Goal: Task Accomplishment & Management: Manage account settings

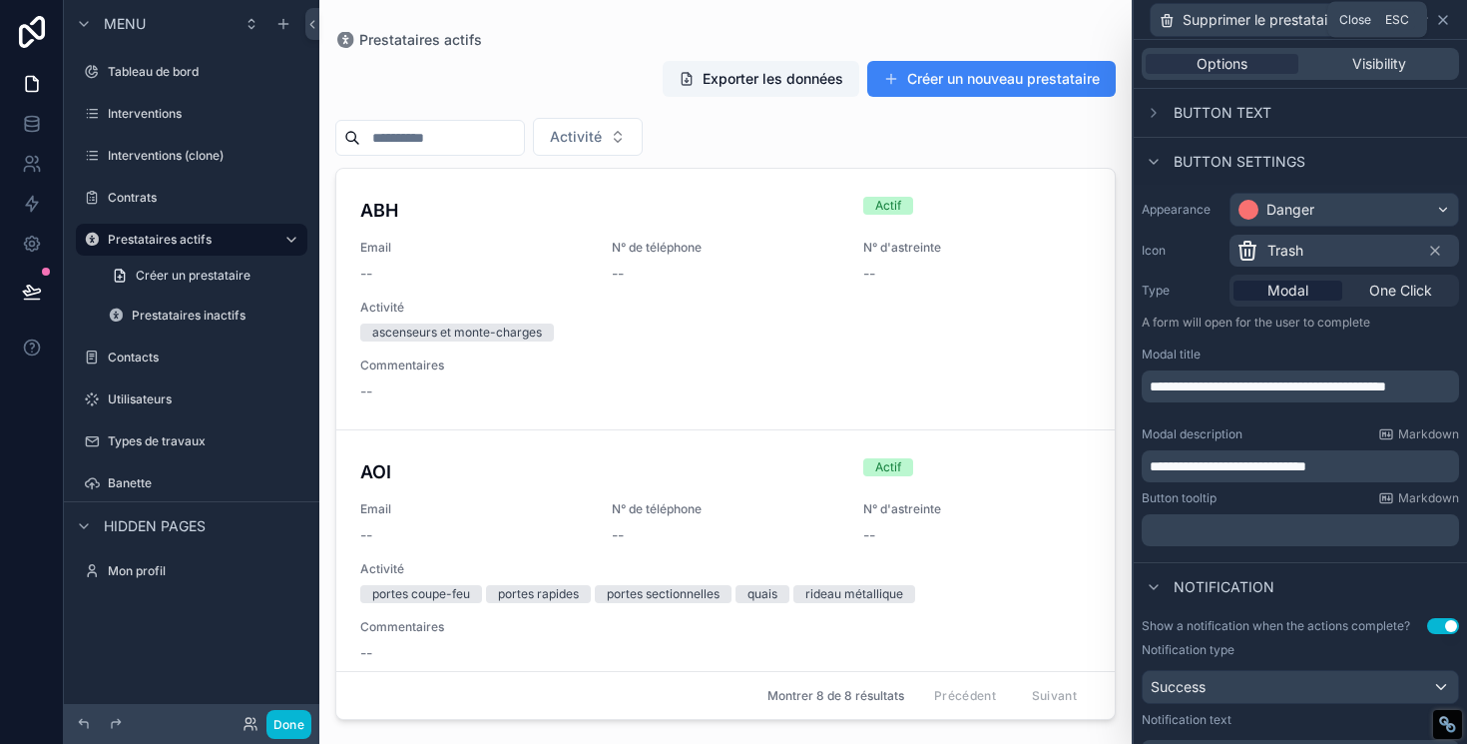
click at [1442, 19] on icon at bounding box center [1443, 20] width 8 height 8
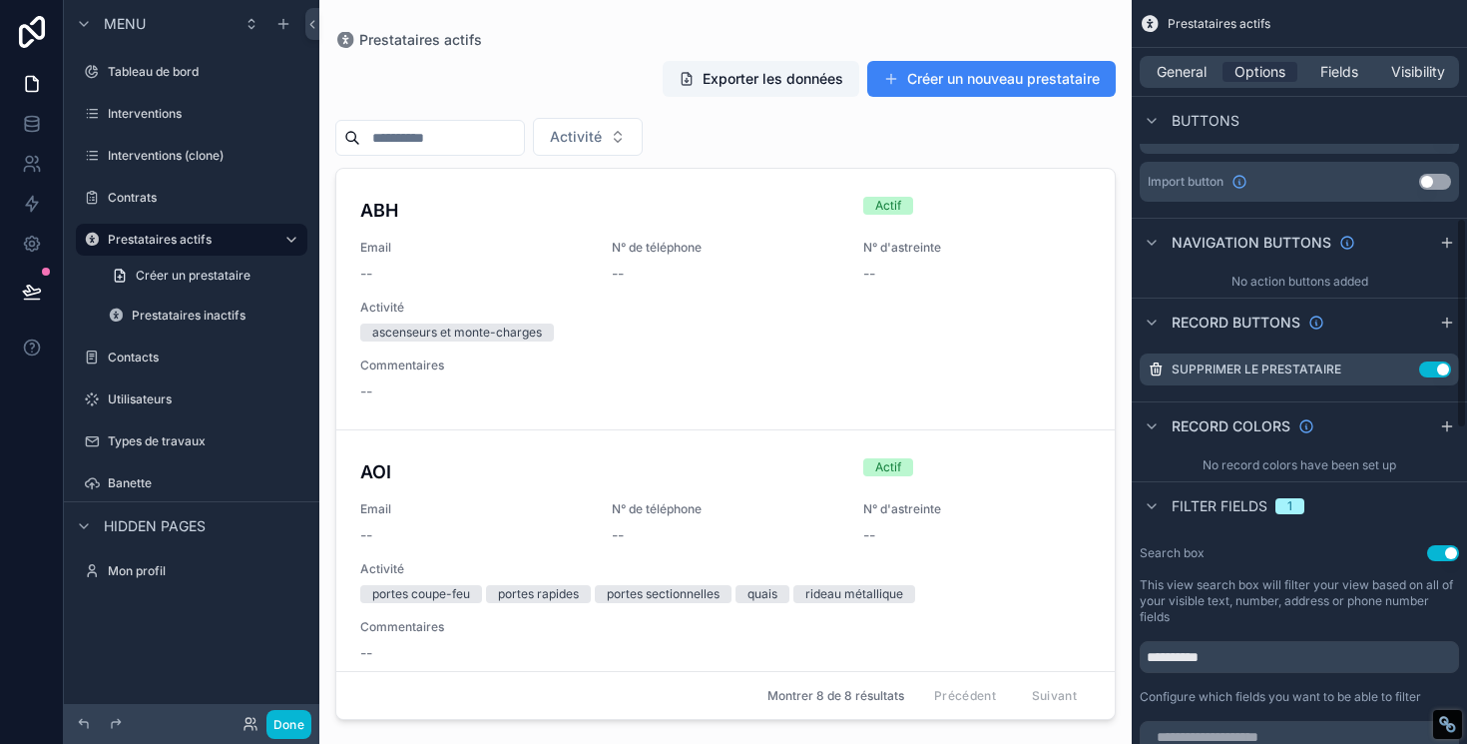
scroll to position [769, 0]
click at [1445, 322] on icon "scrollable content" at bounding box center [1447, 321] width 16 height 16
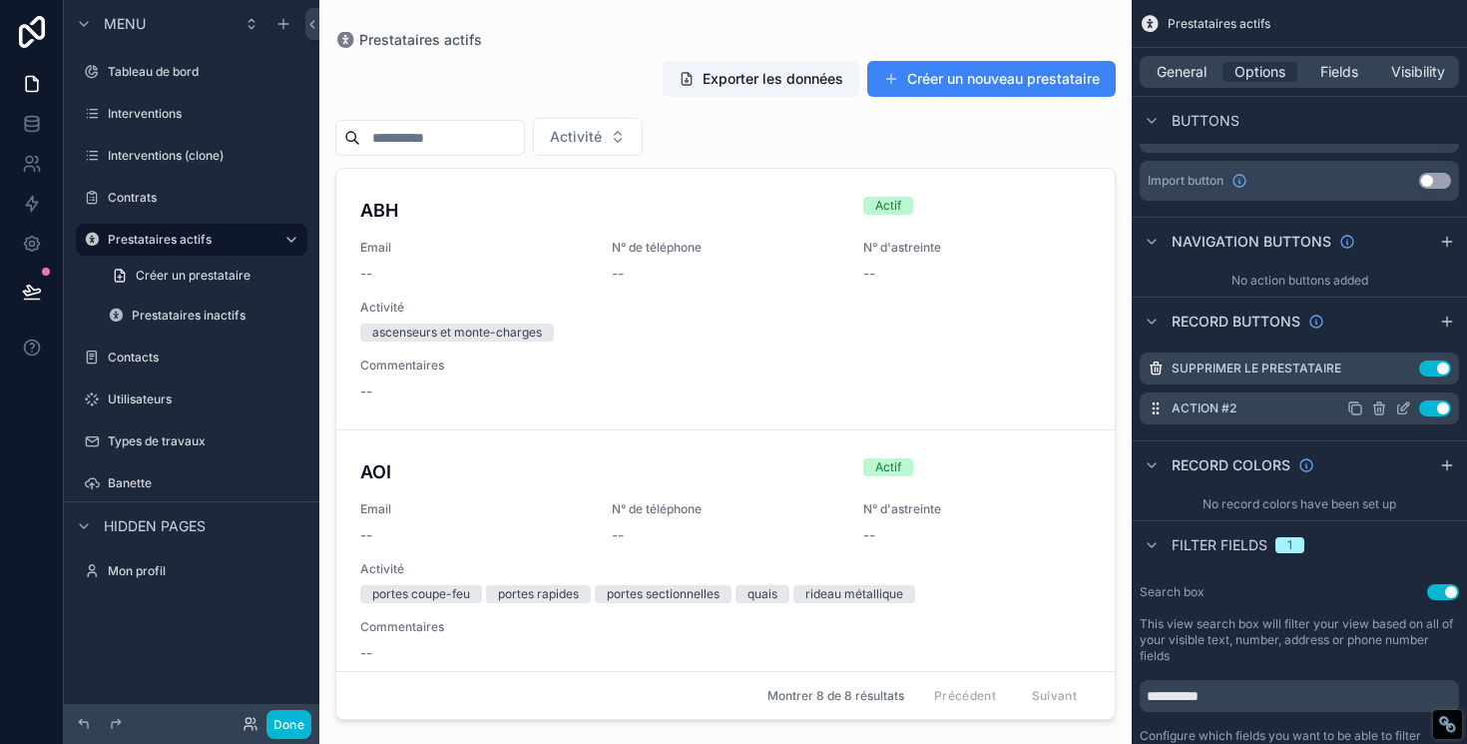
click at [1379, 407] on icon "scrollable content" at bounding box center [1379, 408] width 16 height 16
click at [1373, 409] on icon "scrollable content" at bounding box center [1379, 408] width 16 height 16
click at [1395, 411] on icon "scrollable content" at bounding box center [1403, 408] width 16 height 16
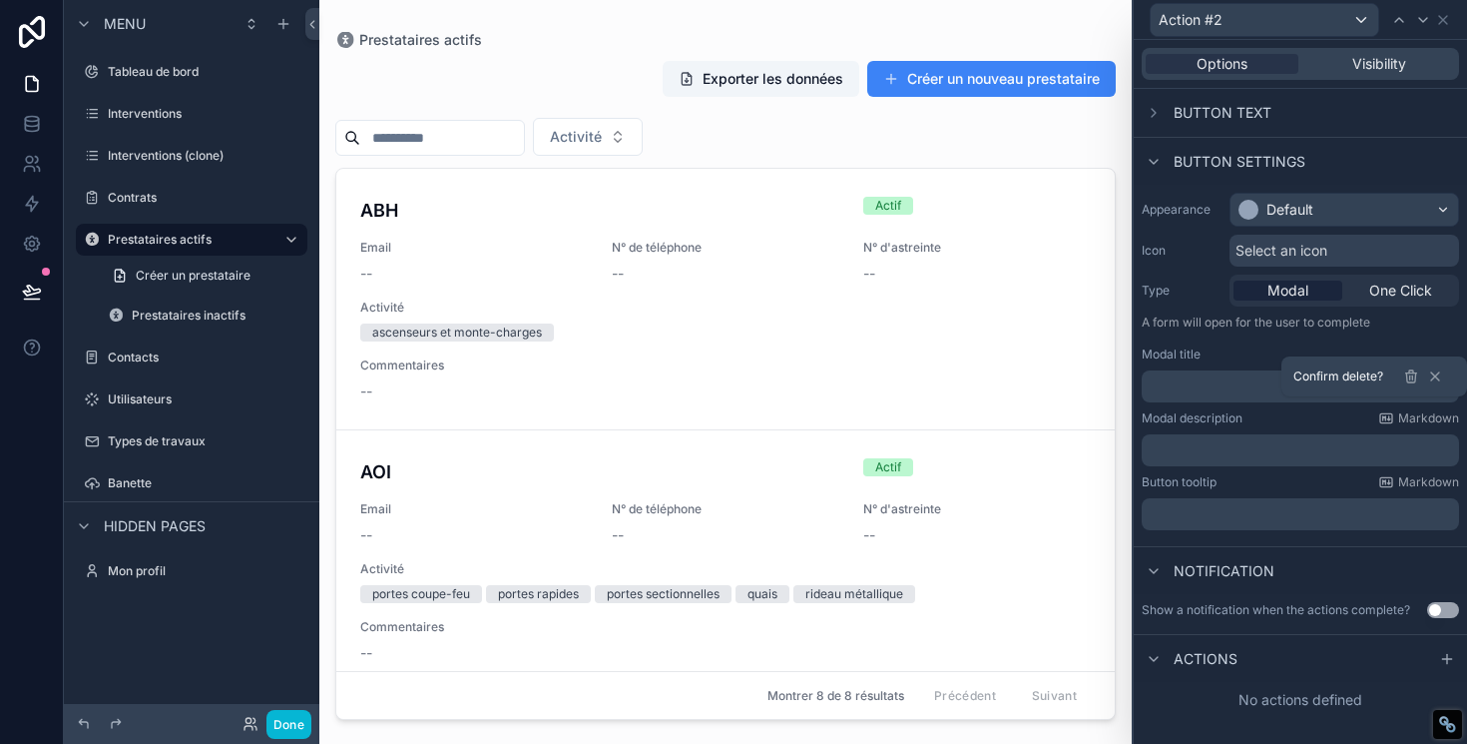
click at [1231, 343] on div "Appearance Default Icon Select an icon Type Modal One Click A form will open fo…" at bounding box center [1300, 361] width 333 height 353
click at [1438, 375] on icon at bounding box center [1435, 376] width 16 height 16
click at [1448, 22] on icon at bounding box center [1443, 20] width 16 height 16
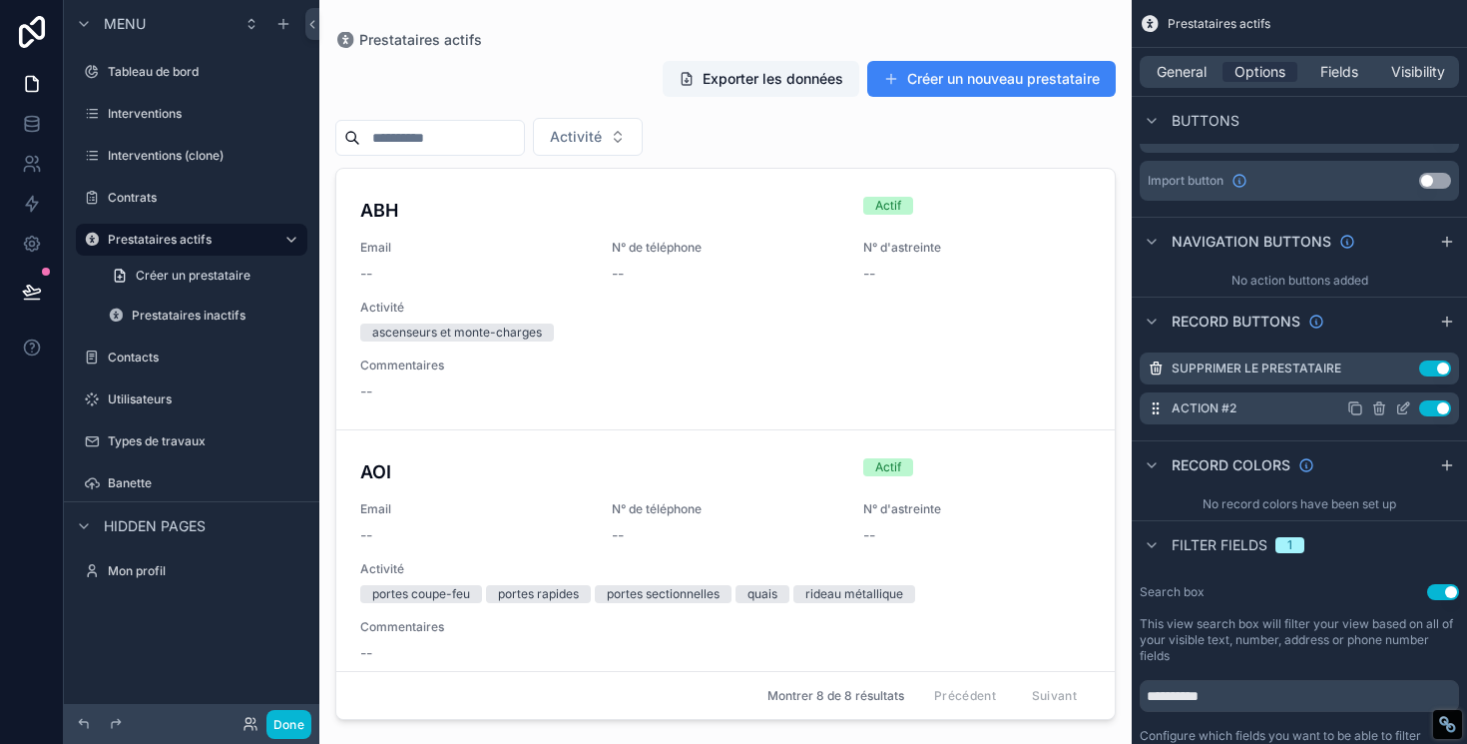
click at [1380, 410] on icon "scrollable content" at bounding box center [1380, 409] width 0 height 4
click at [1408, 379] on icon at bounding box center [1411, 376] width 16 height 16
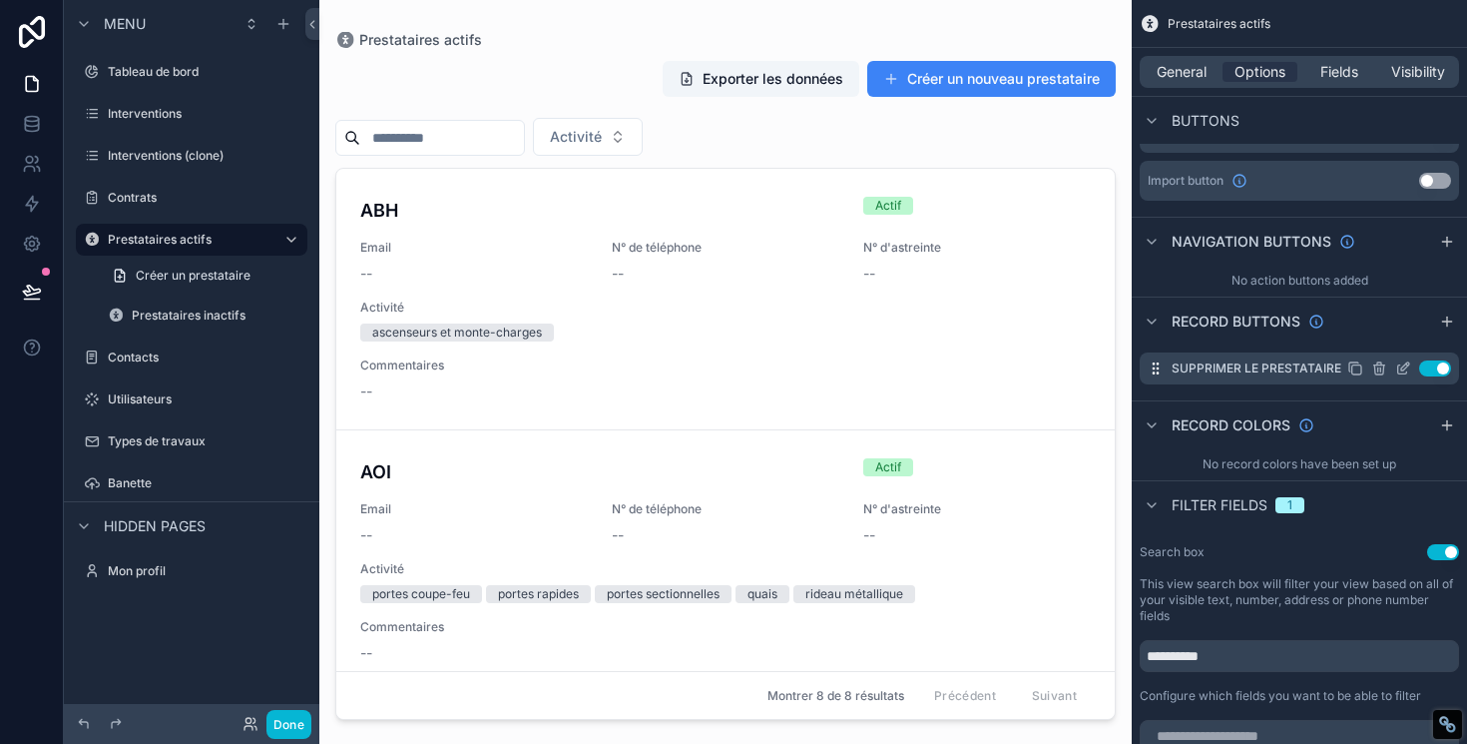
click at [1398, 373] on icon "scrollable content" at bounding box center [1402, 369] width 9 height 9
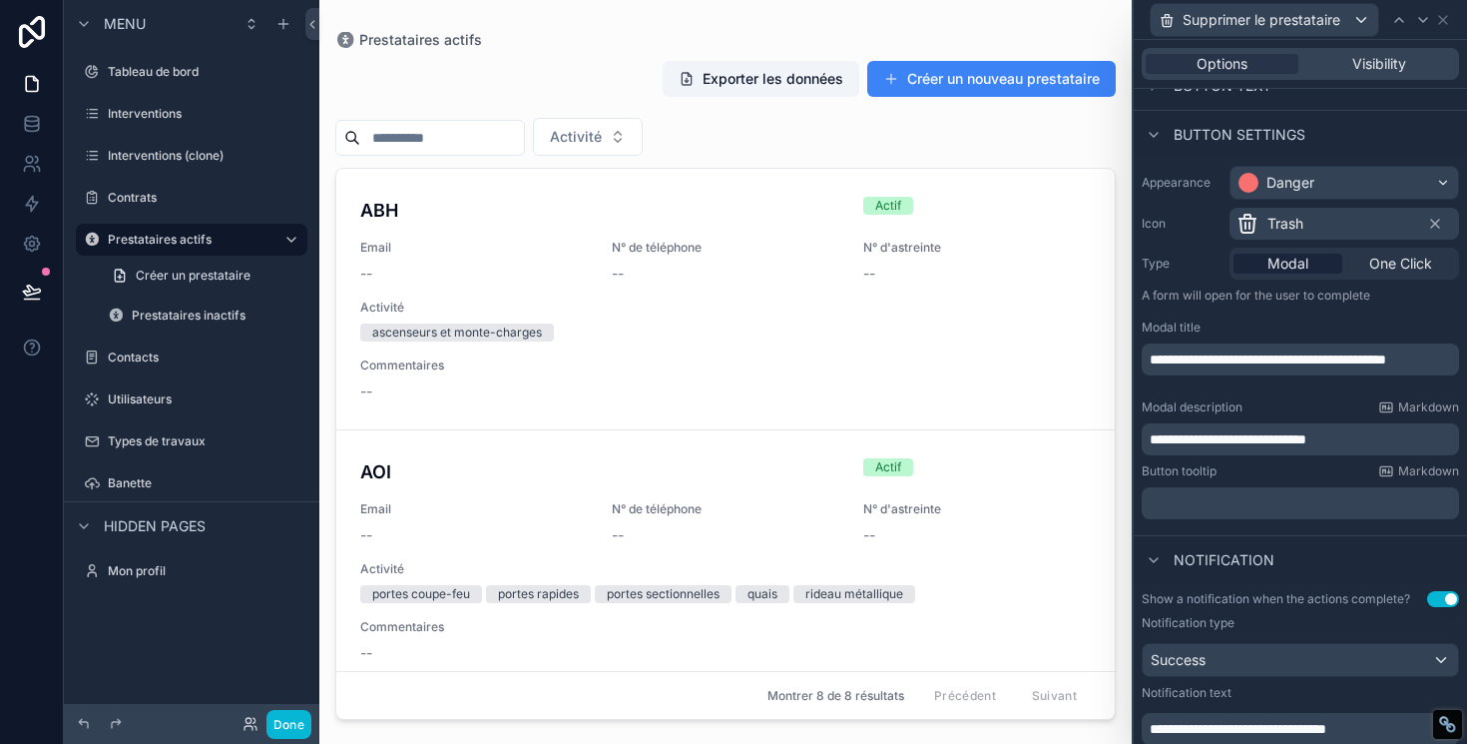
scroll to position [0, 0]
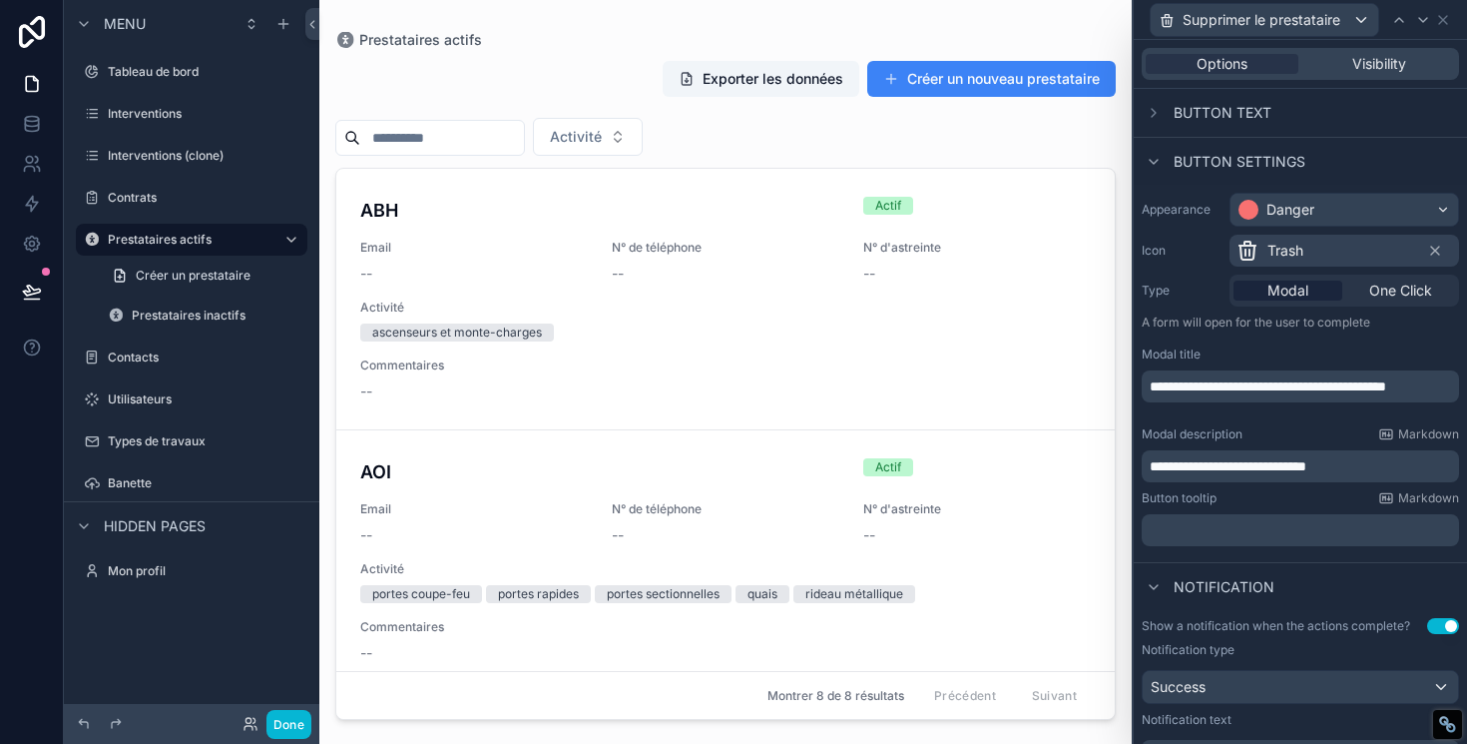
click at [1187, 380] on span "**********" at bounding box center [1268, 386] width 237 height 14
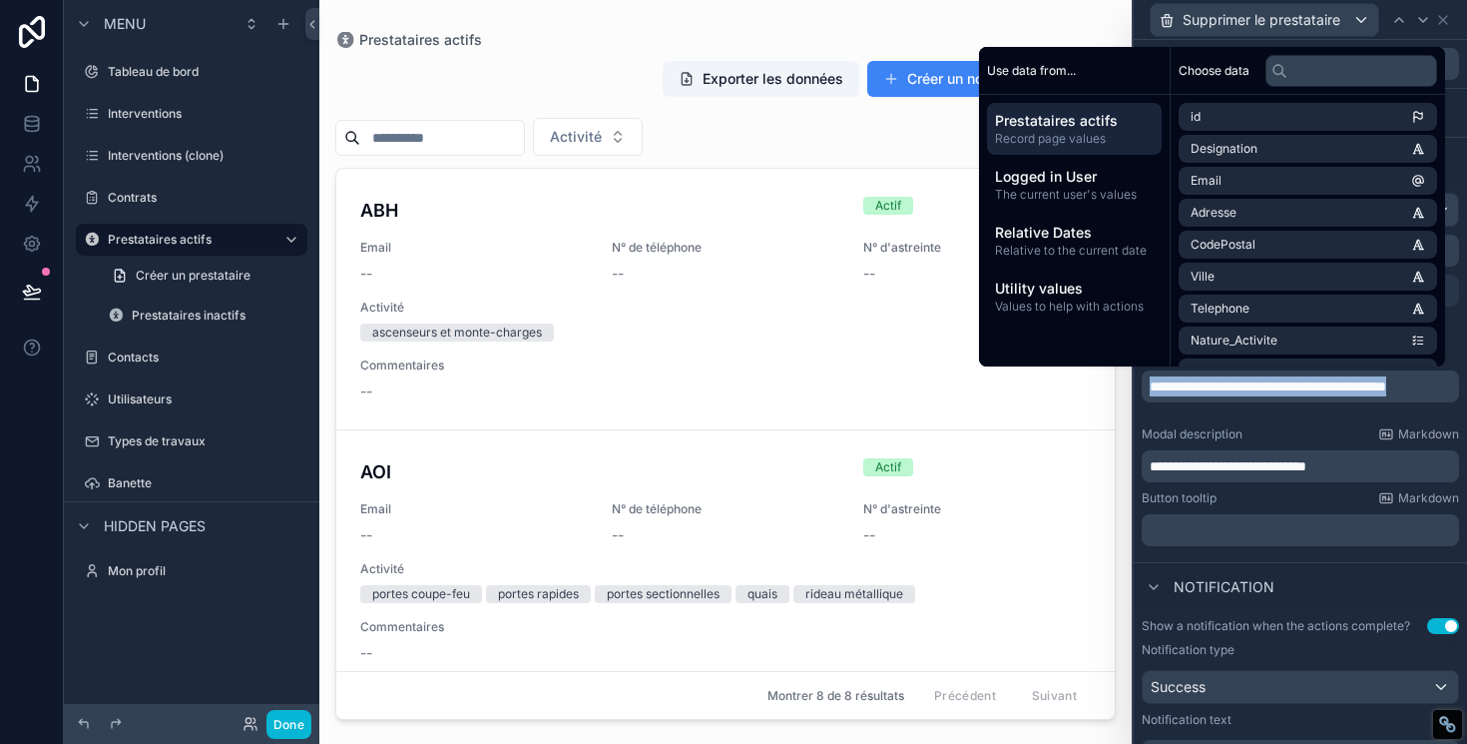
copy span "**********"
click at [159, 436] on label "Types de travaux" at bounding box center [188, 441] width 160 height 16
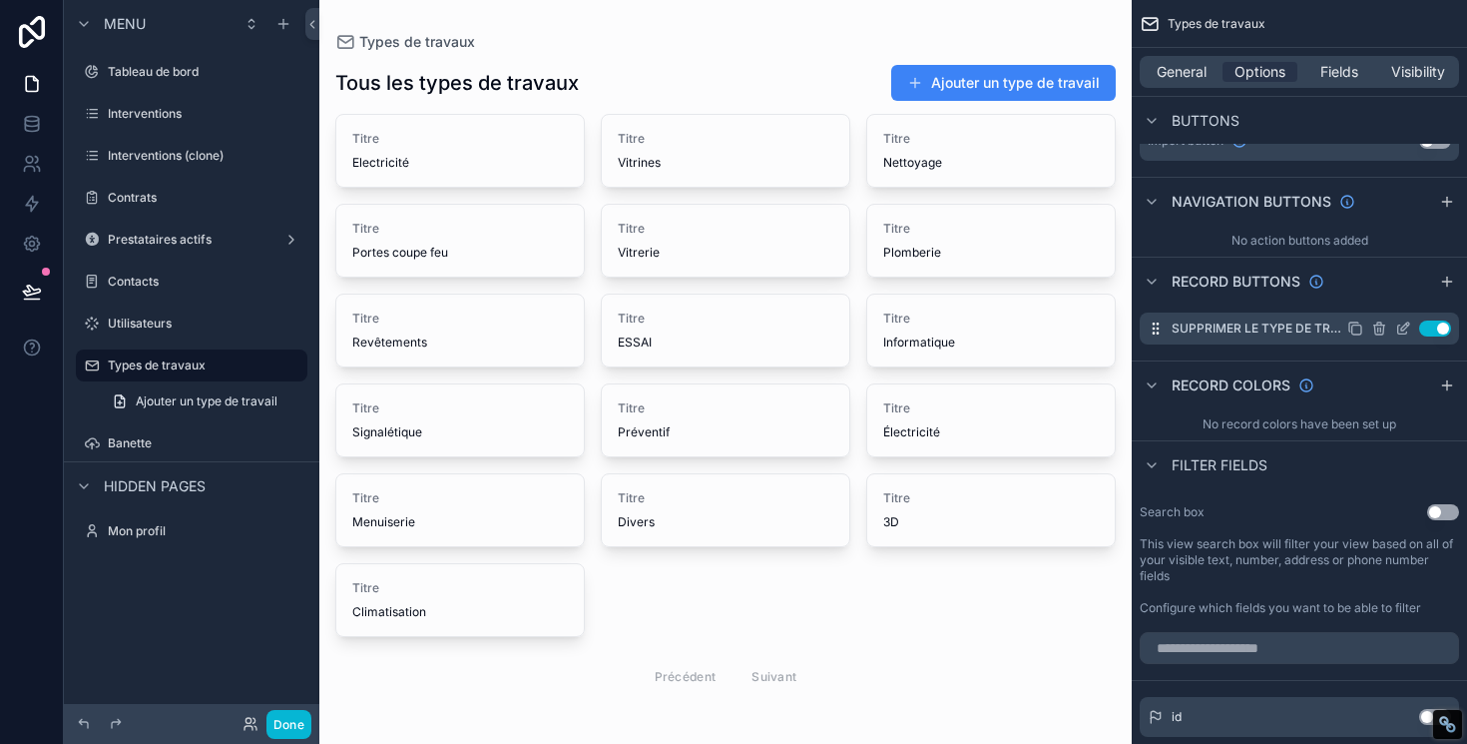
click at [1400, 330] on icon "scrollable content" at bounding box center [1403, 328] width 16 height 16
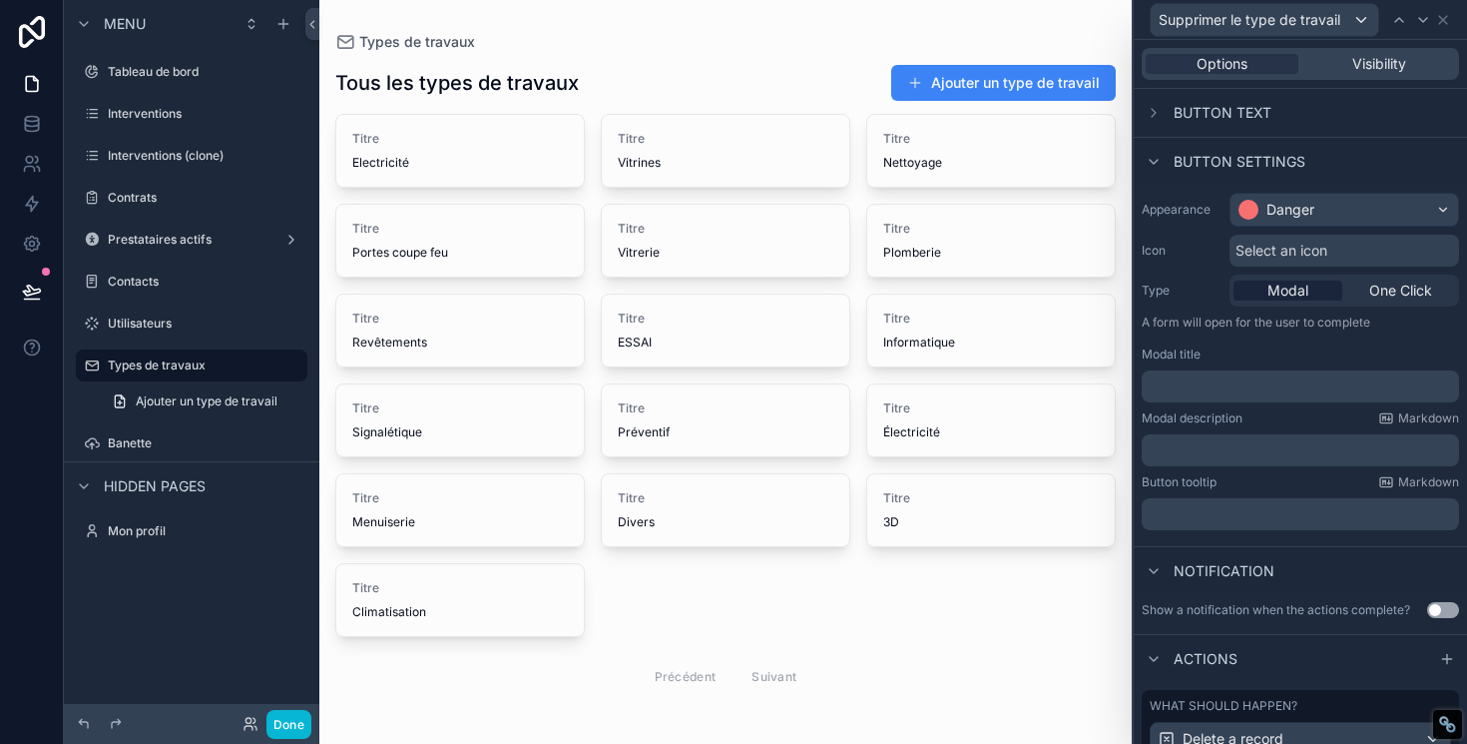
click at [1198, 389] on p "﻿" at bounding box center [1302, 386] width 305 height 20
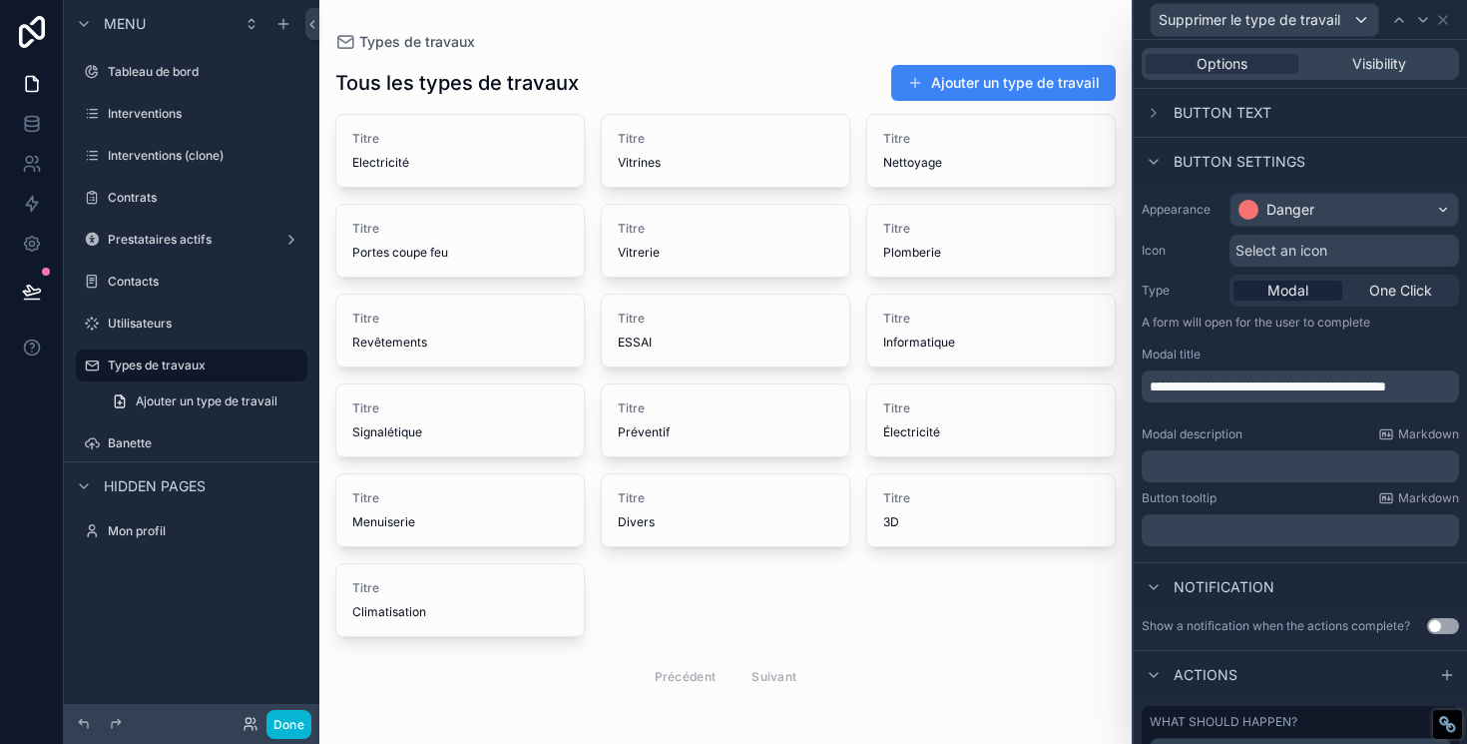
click at [1183, 460] on p "﻿" at bounding box center [1302, 466] width 305 height 20
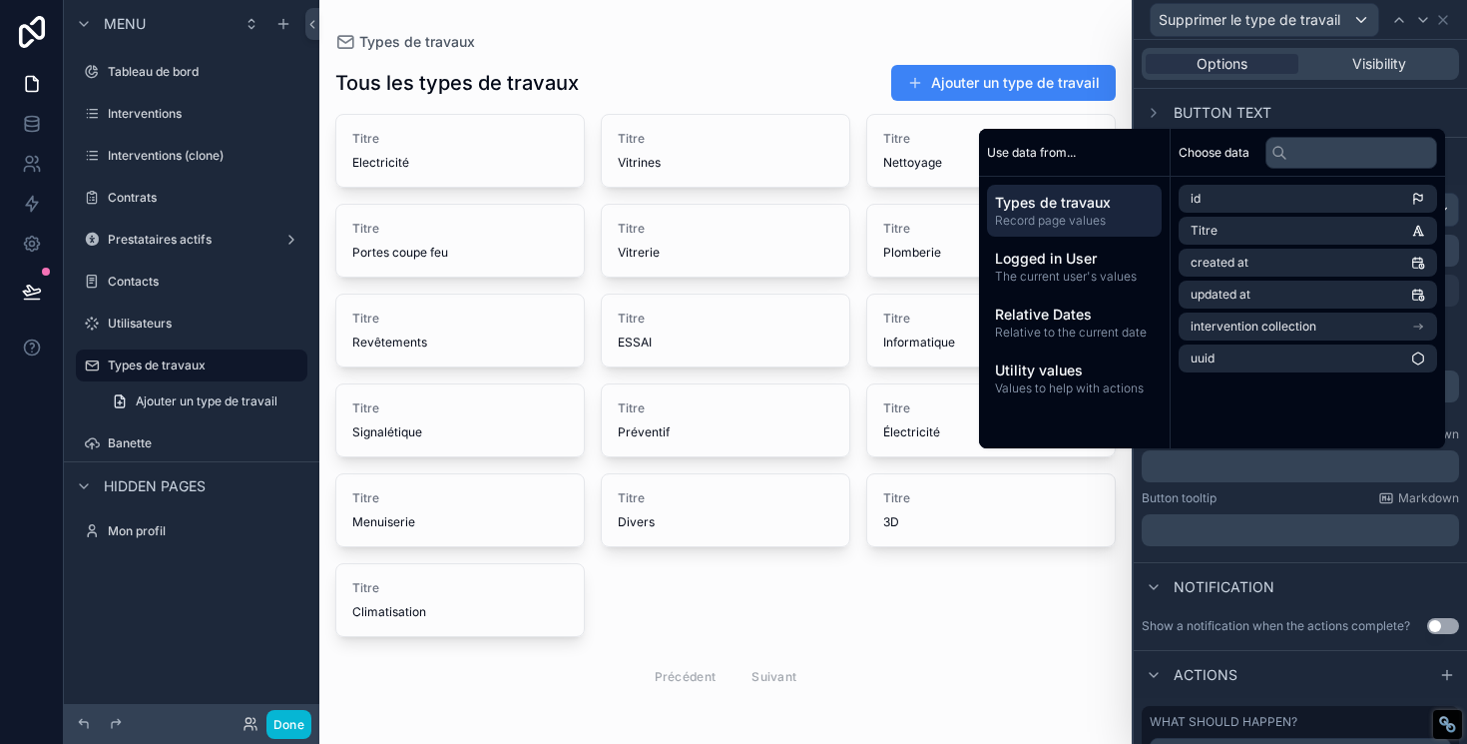
click at [1220, 488] on div "**********" at bounding box center [1300, 369] width 333 height 369
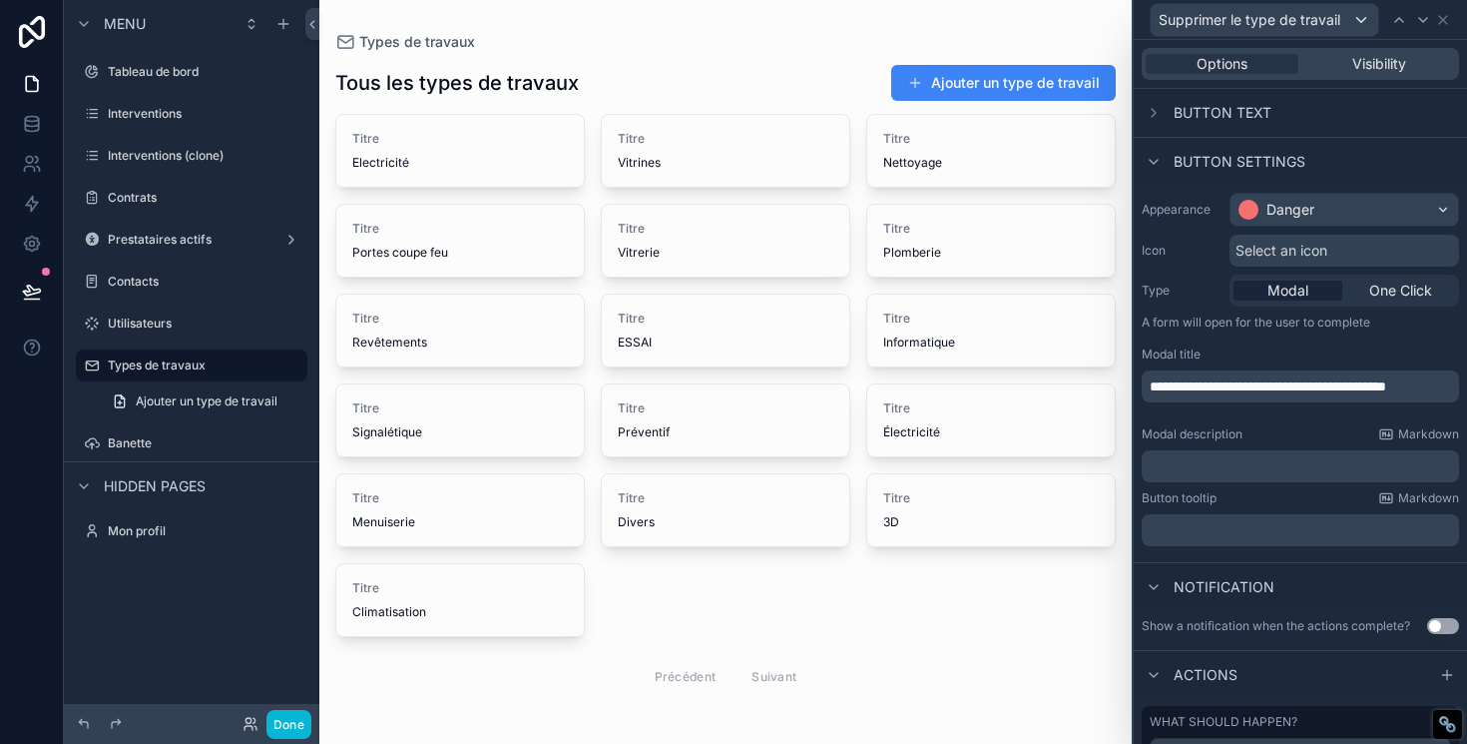
click at [1204, 393] on span "**********" at bounding box center [1268, 386] width 237 height 14
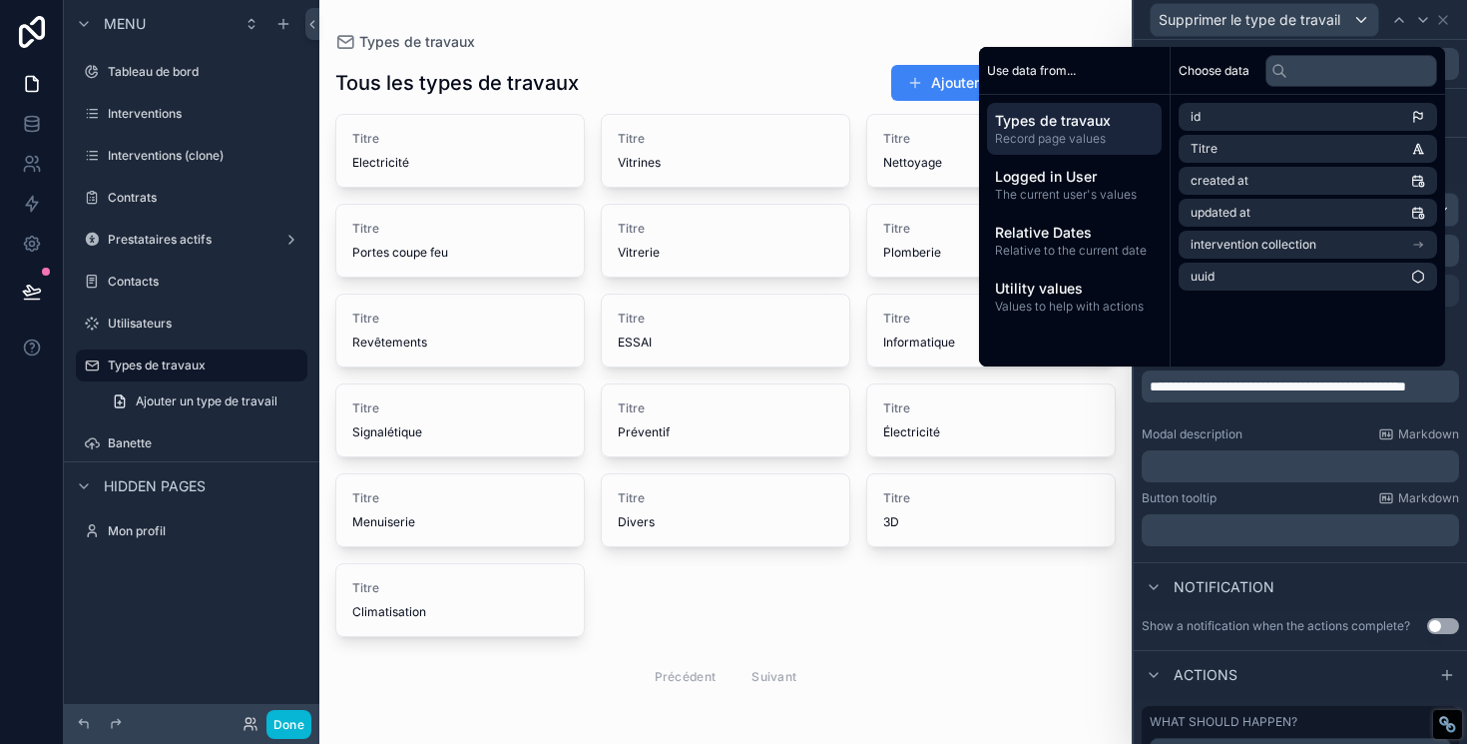
click at [1280, 438] on div "Modal description Markdown" at bounding box center [1300, 434] width 317 height 16
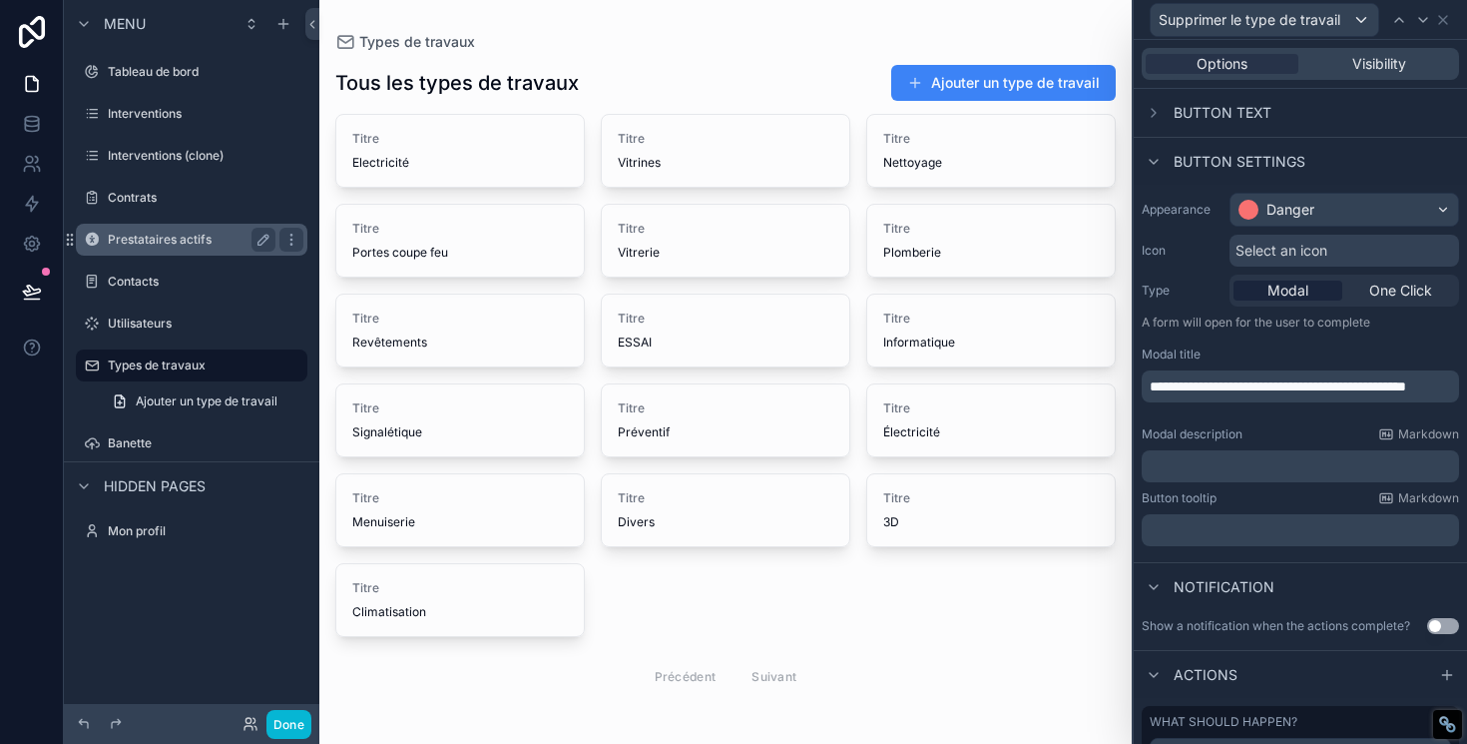
click at [166, 238] on label "Prestataires actifs" at bounding box center [188, 240] width 160 height 16
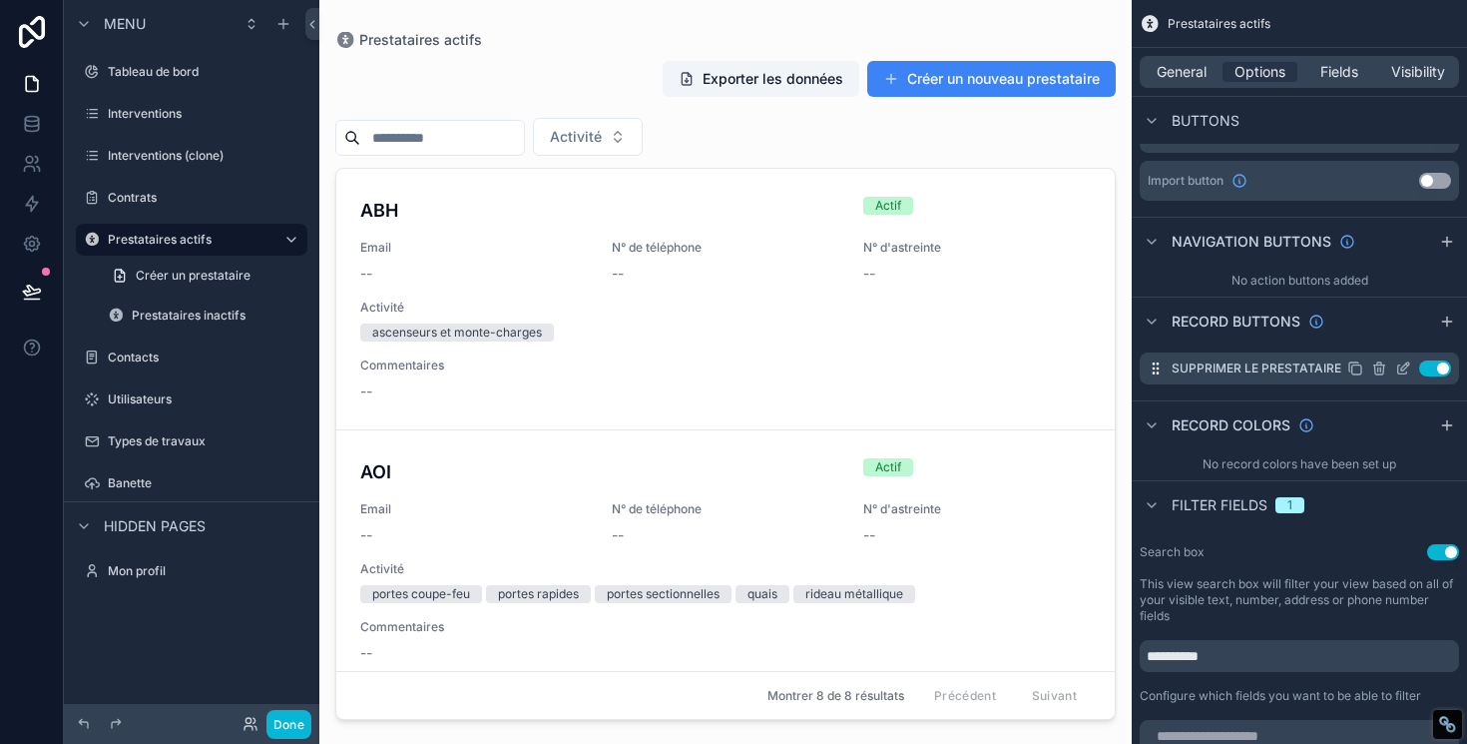
click at [1403, 367] on icon "scrollable content" at bounding box center [1403, 368] width 16 height 16
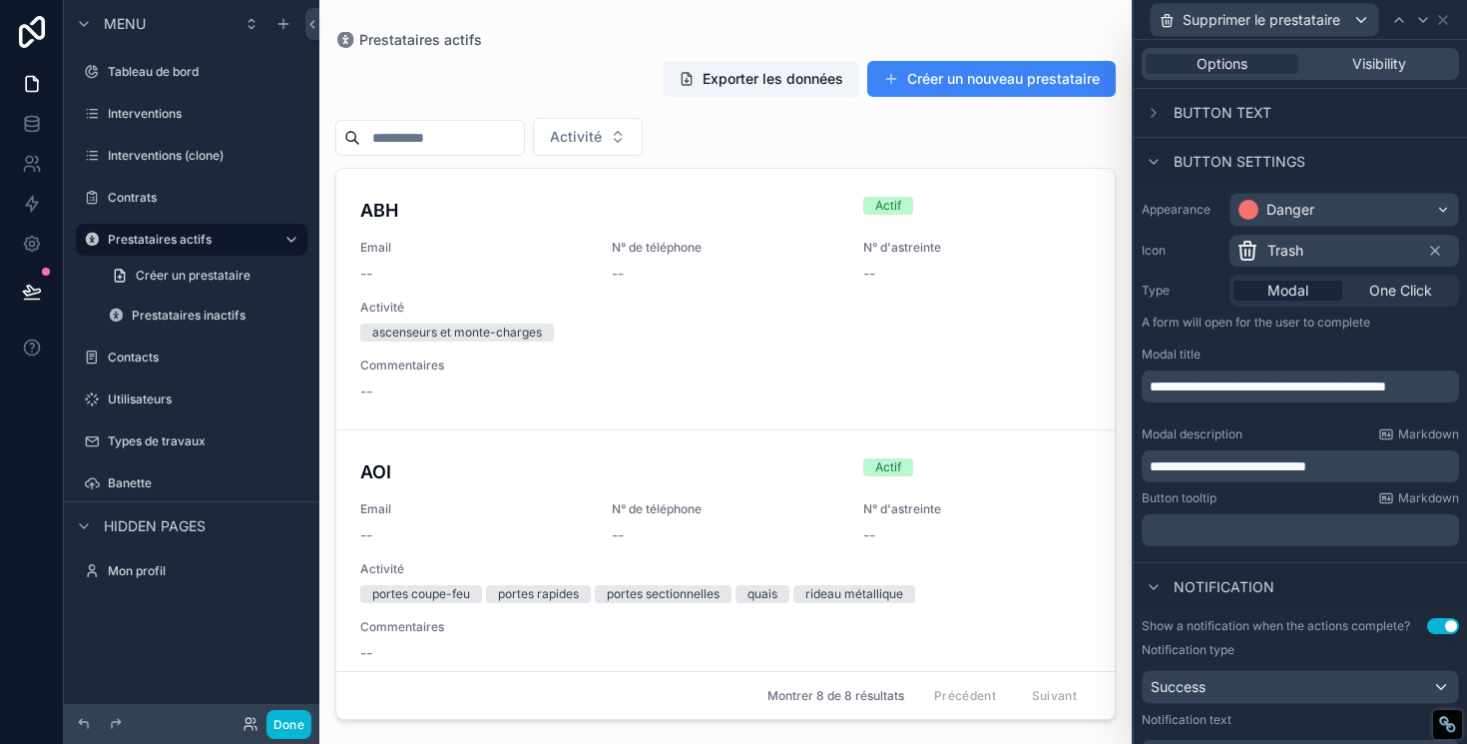
click at [1190, 464] on span "**********" at bounding box center [1228, 466] width 157 height 14
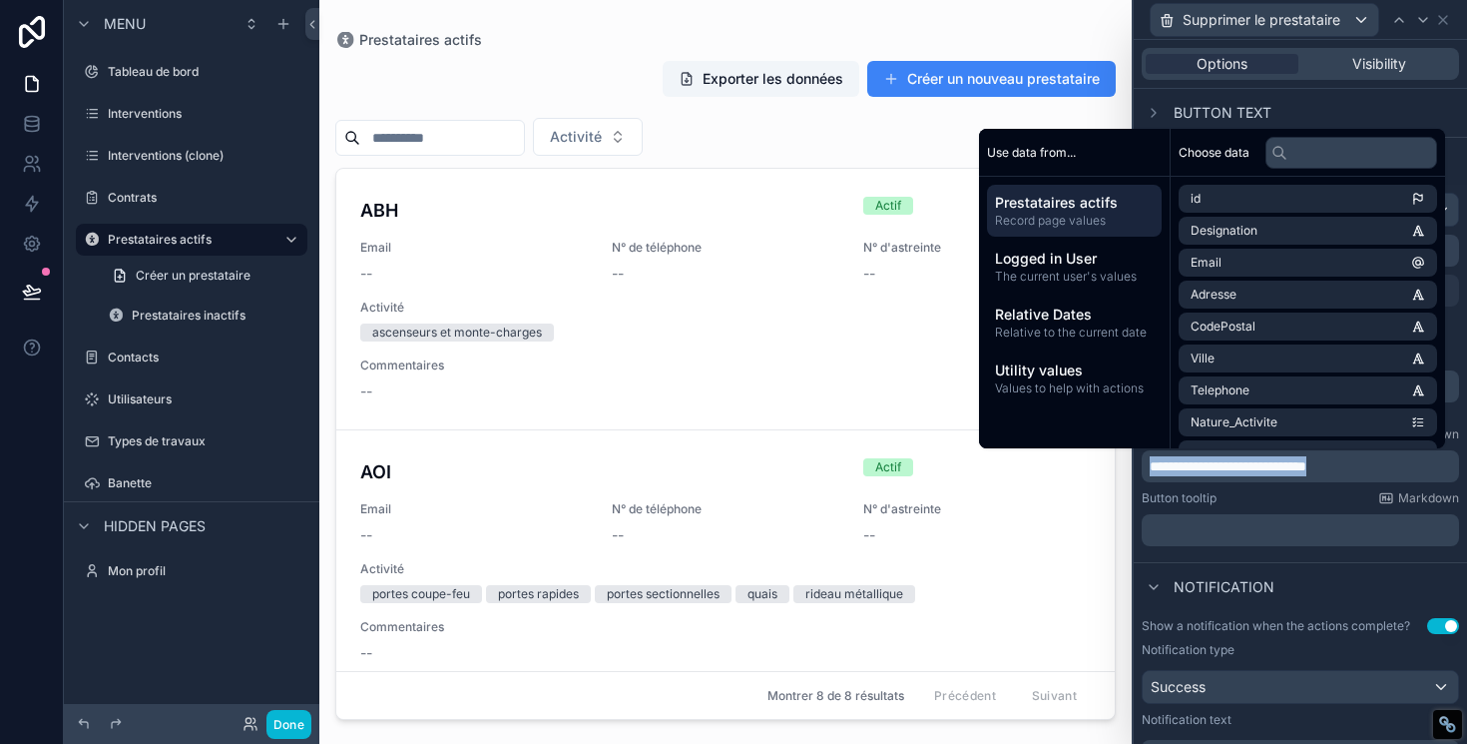
copy span "**********"
click at [182, 439] on label "Types de travaux" at bounding box center [188, 441] width 160 height 16
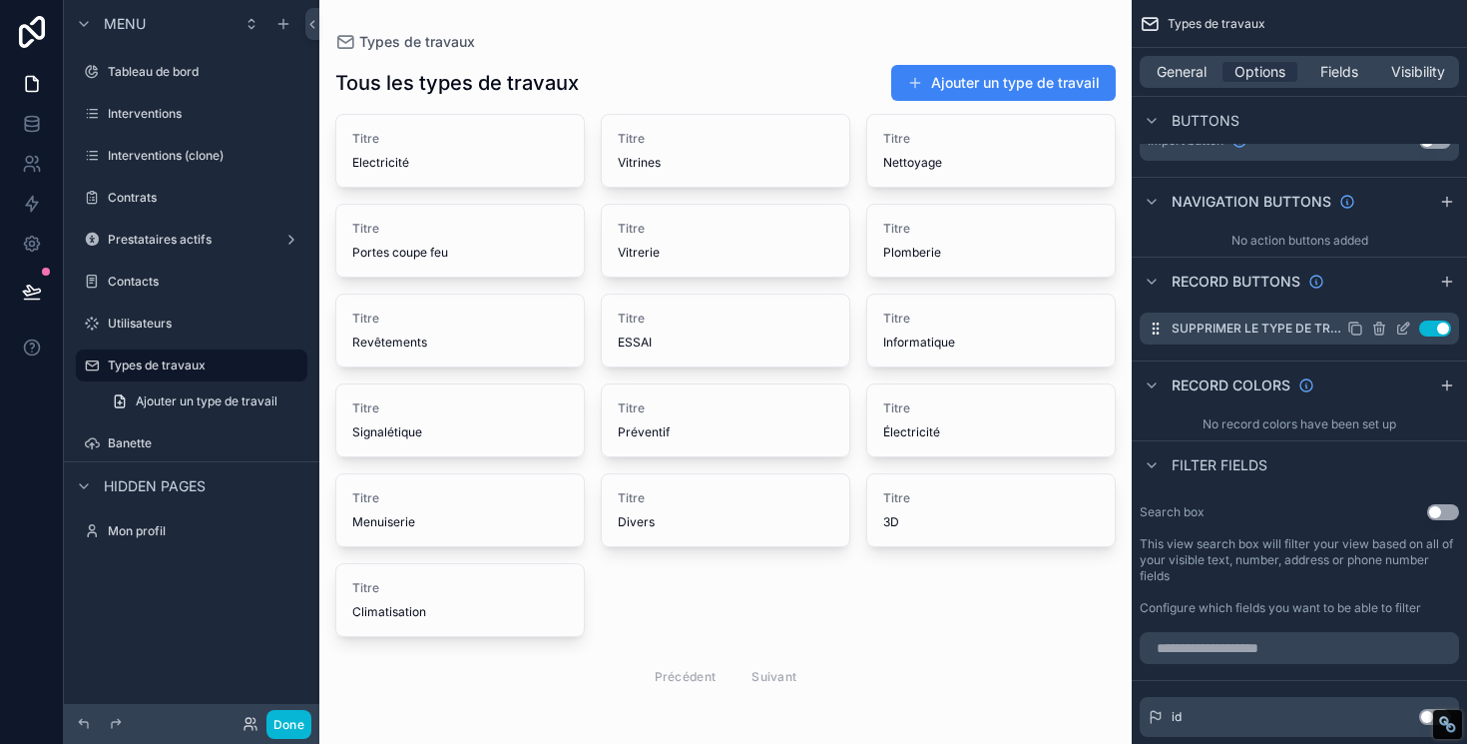
click at [1402, 329] on icon "scrollable content" at bounding box center [1405, 326] width 8 height 8
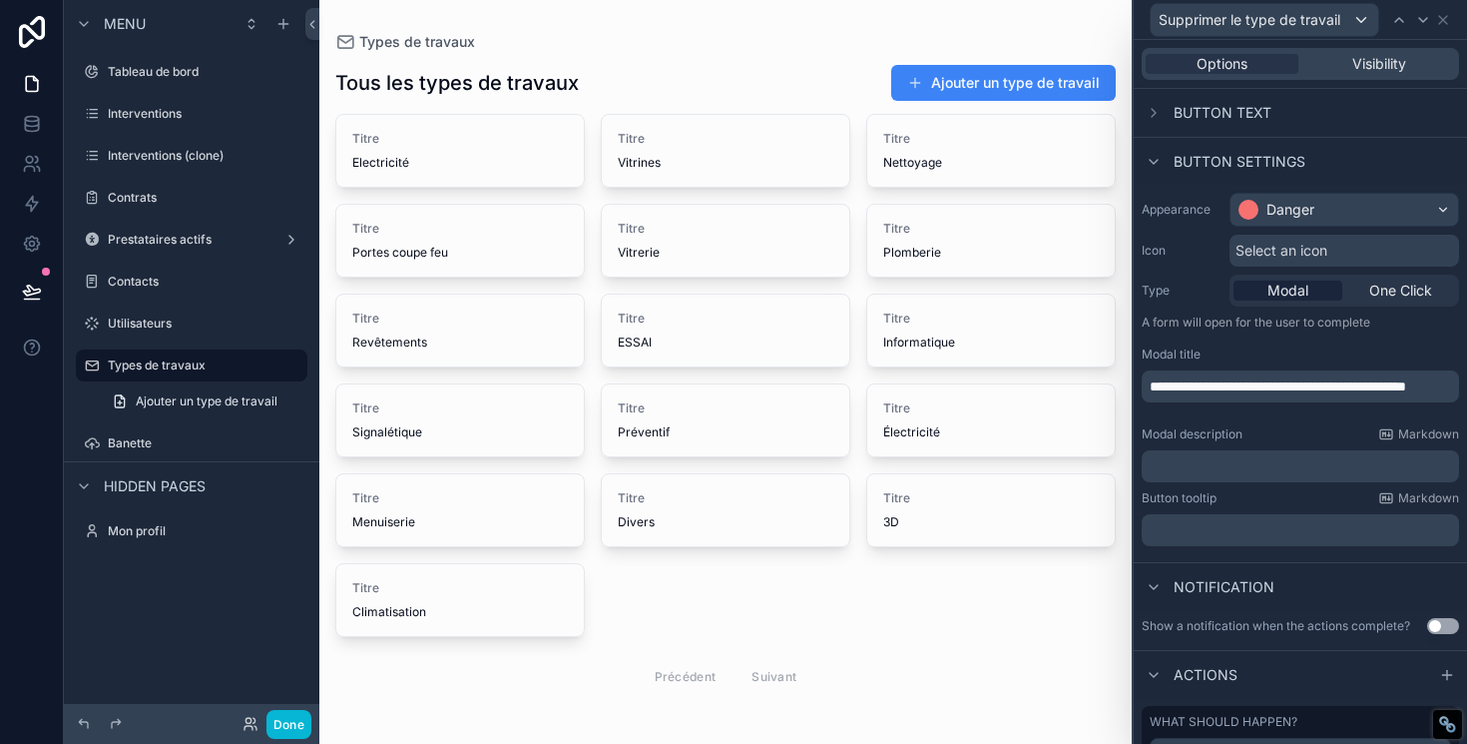
click at [1183, 459] on p "﻿" at bounding box center [1302, 466] width 305 height 20
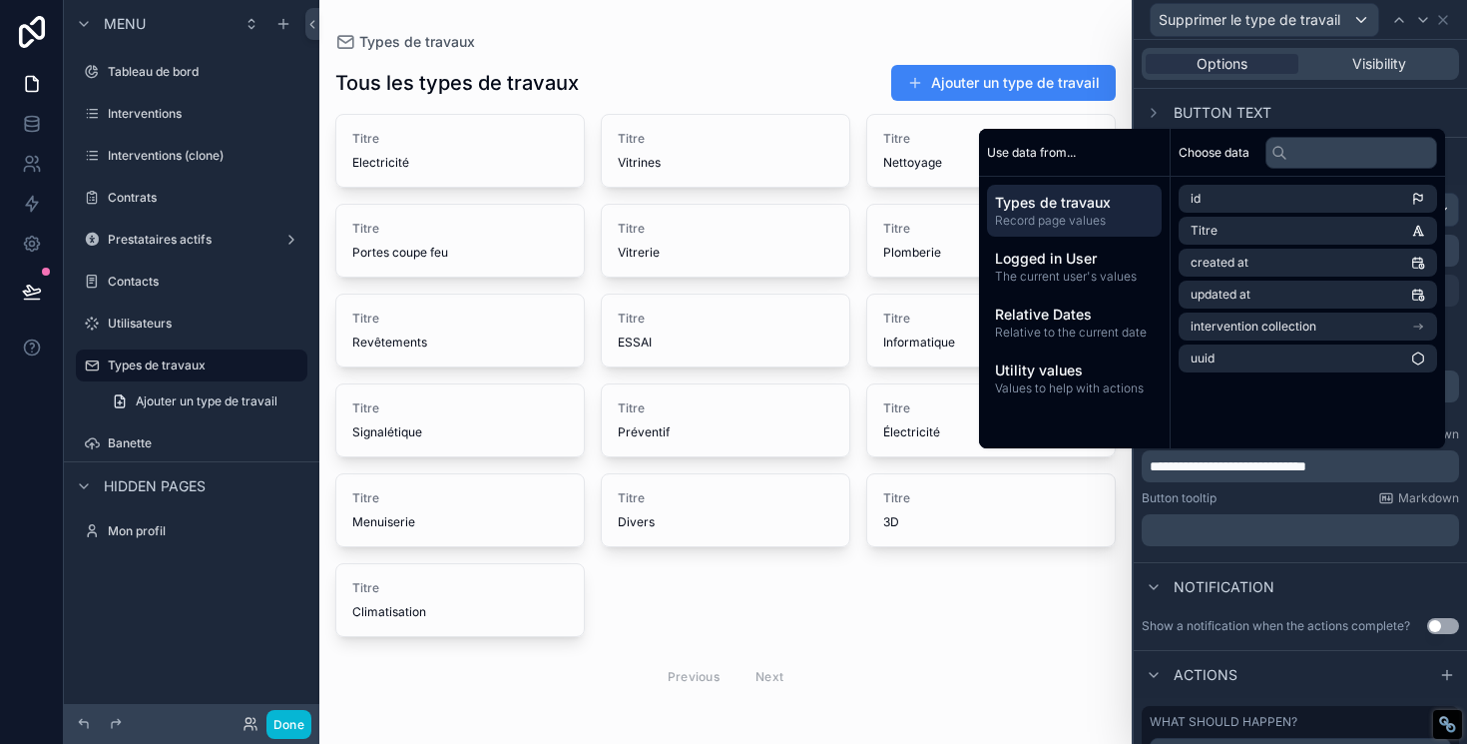
click at [1215, 503] on label "Button tooltip" at bounding box center [1179, 498] width 75 height 16
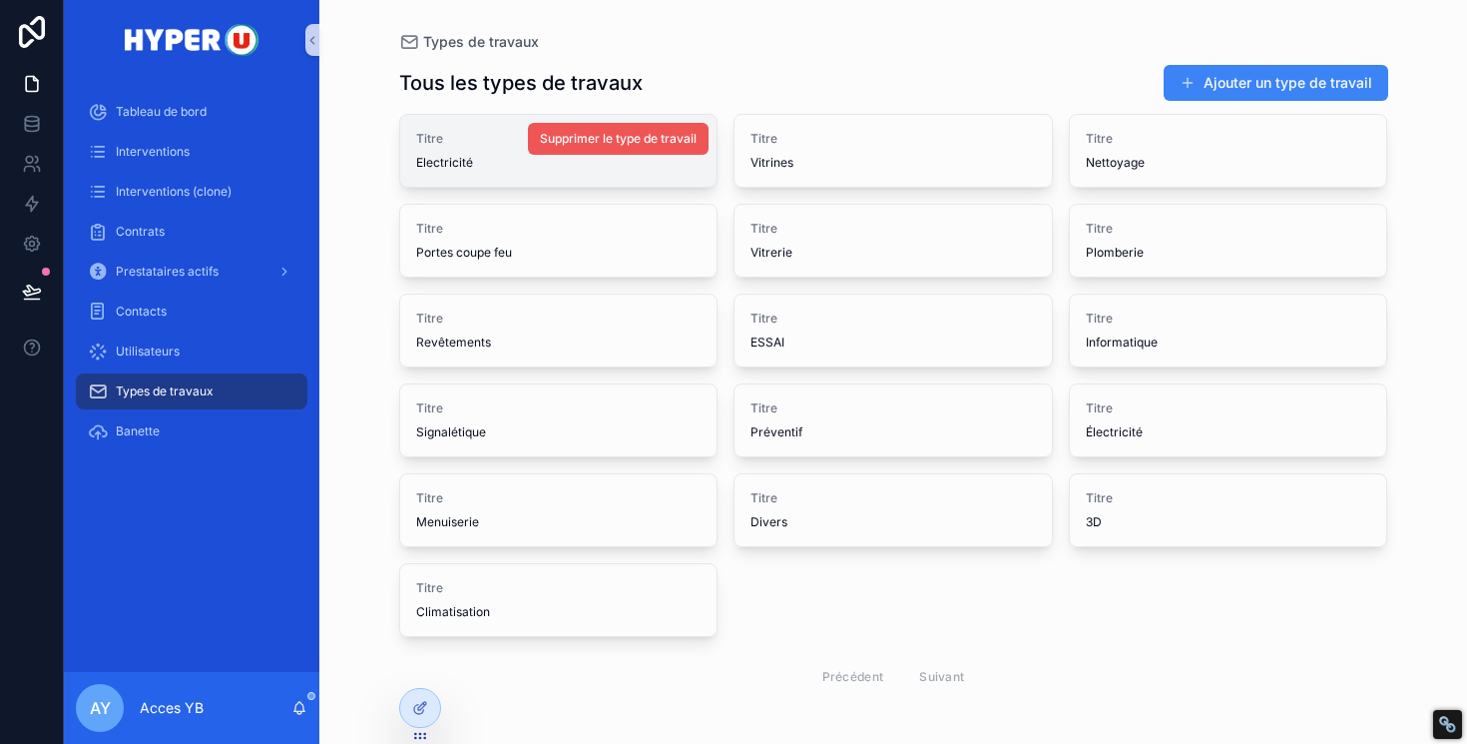
click at [599, 143] on span "Supprimer le type de travail" at bounding box center [618, 139] width 157 height 16
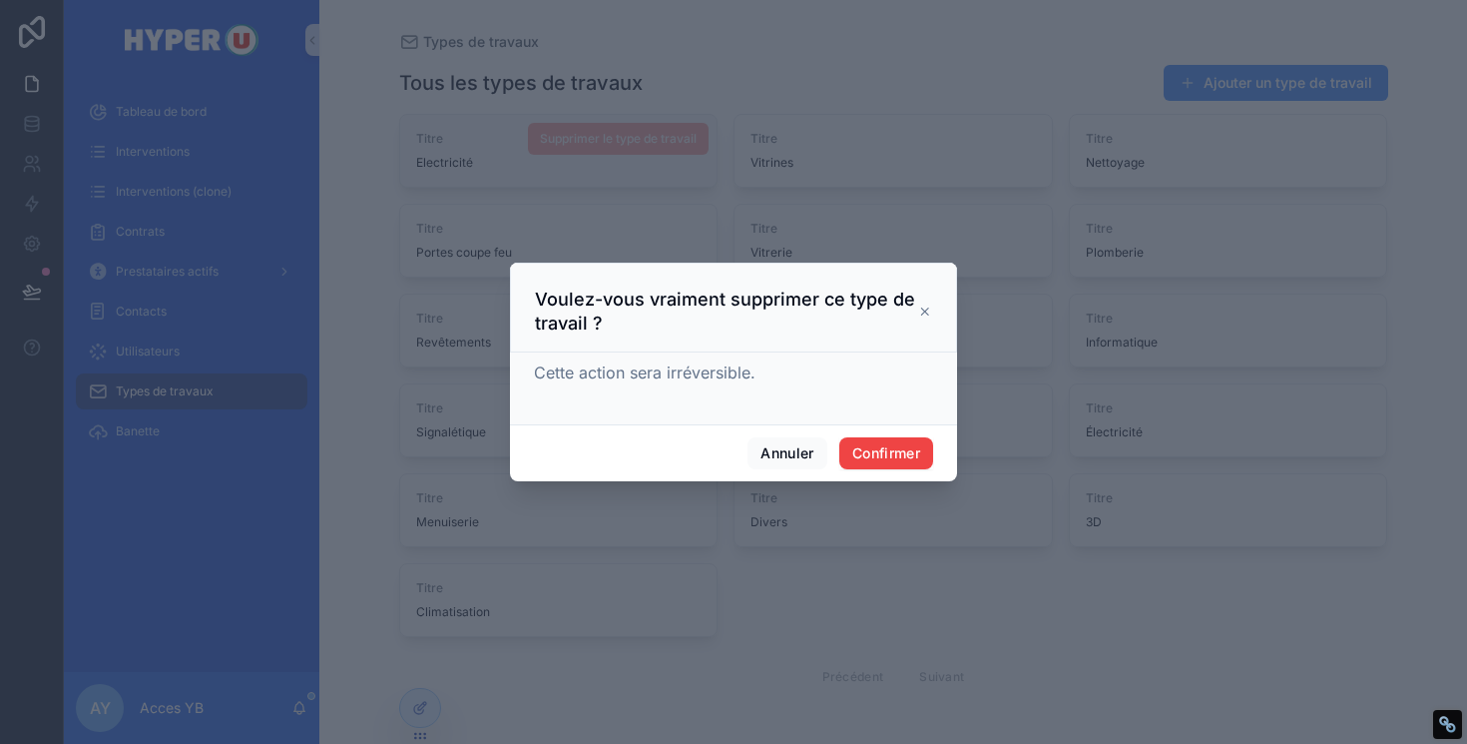
click at [921, 312] on icon at bounding box center [925, 311] width 14 height 16
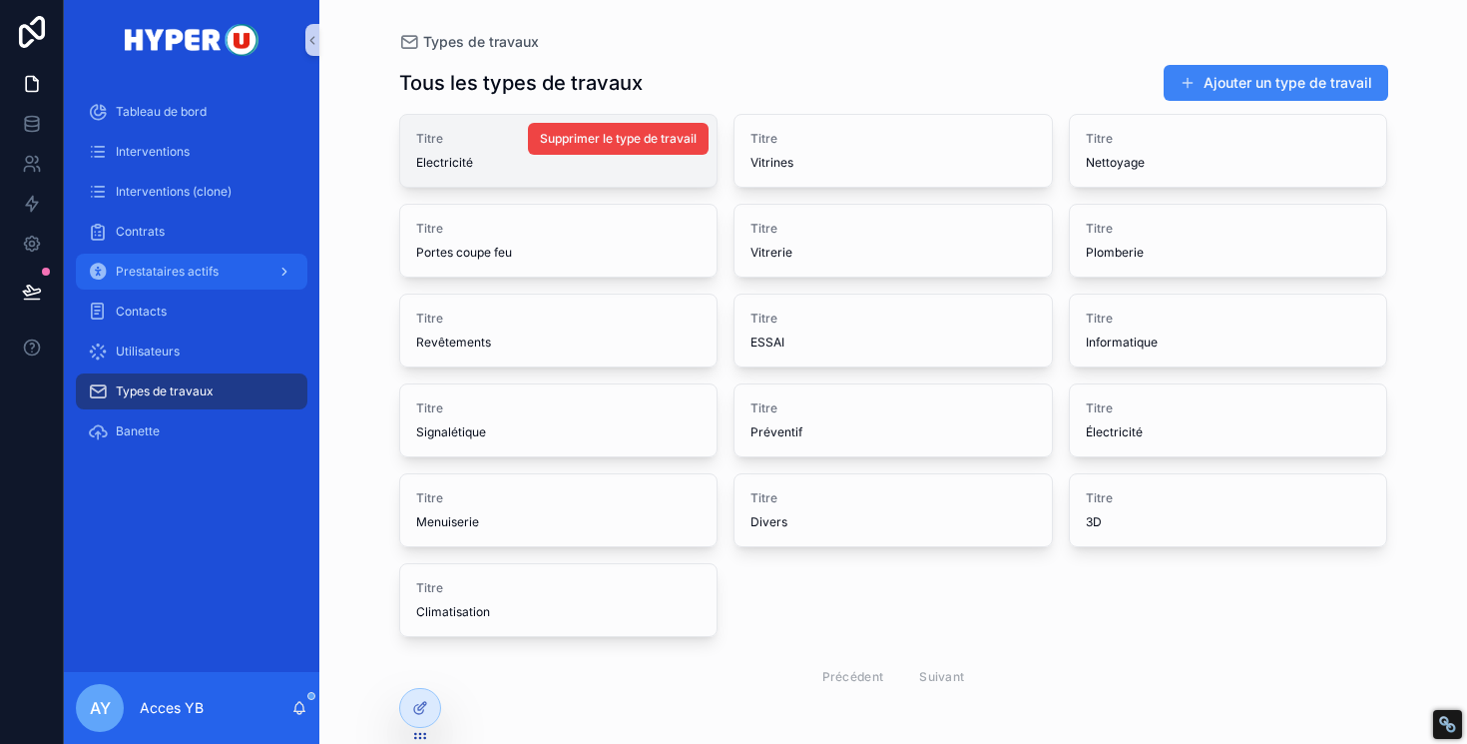
click at [154, 262] on div "Prestataires actifs" at bounding box center [192, 271] width 208 height 32
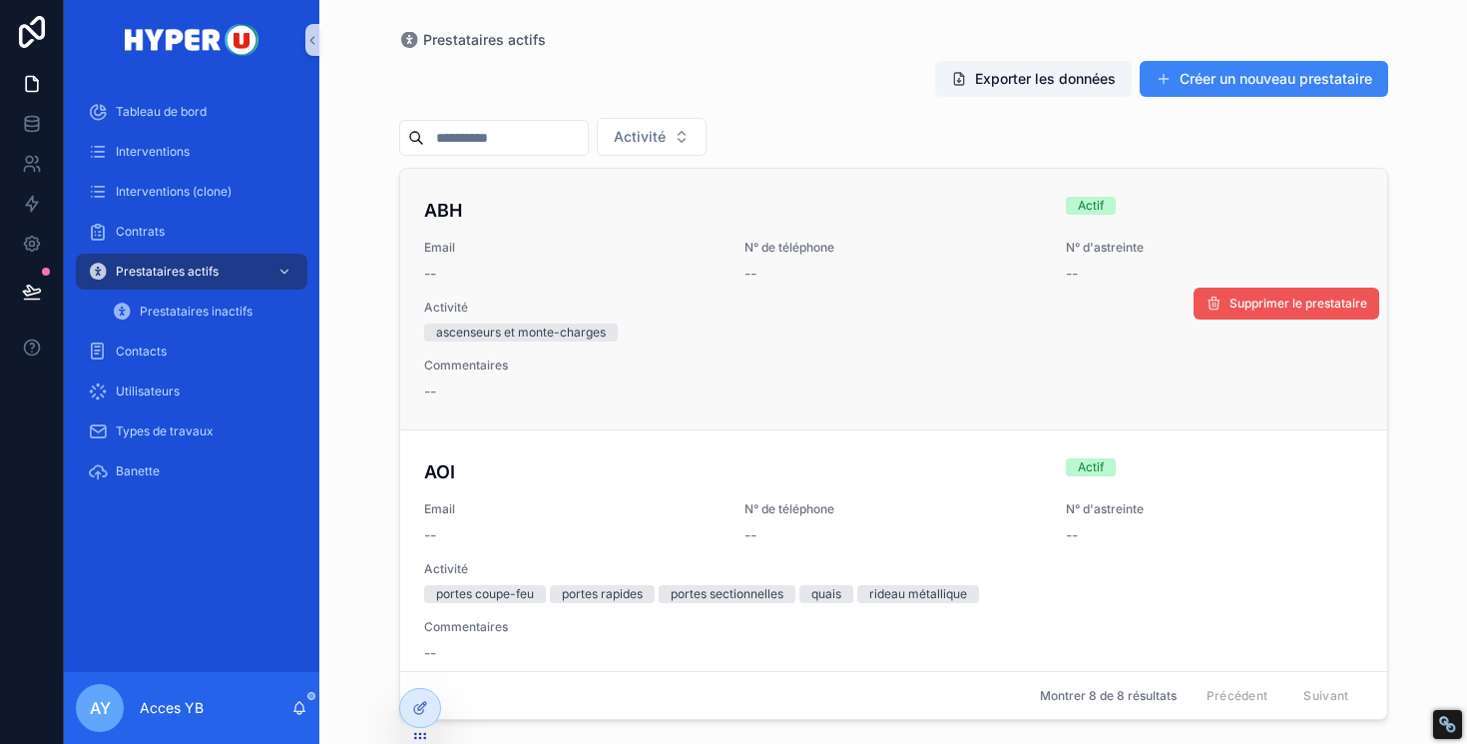
click at [1263, 303] on span "Supprimer le prestataire" at bounding box center [1299, 303] width 138 height 16
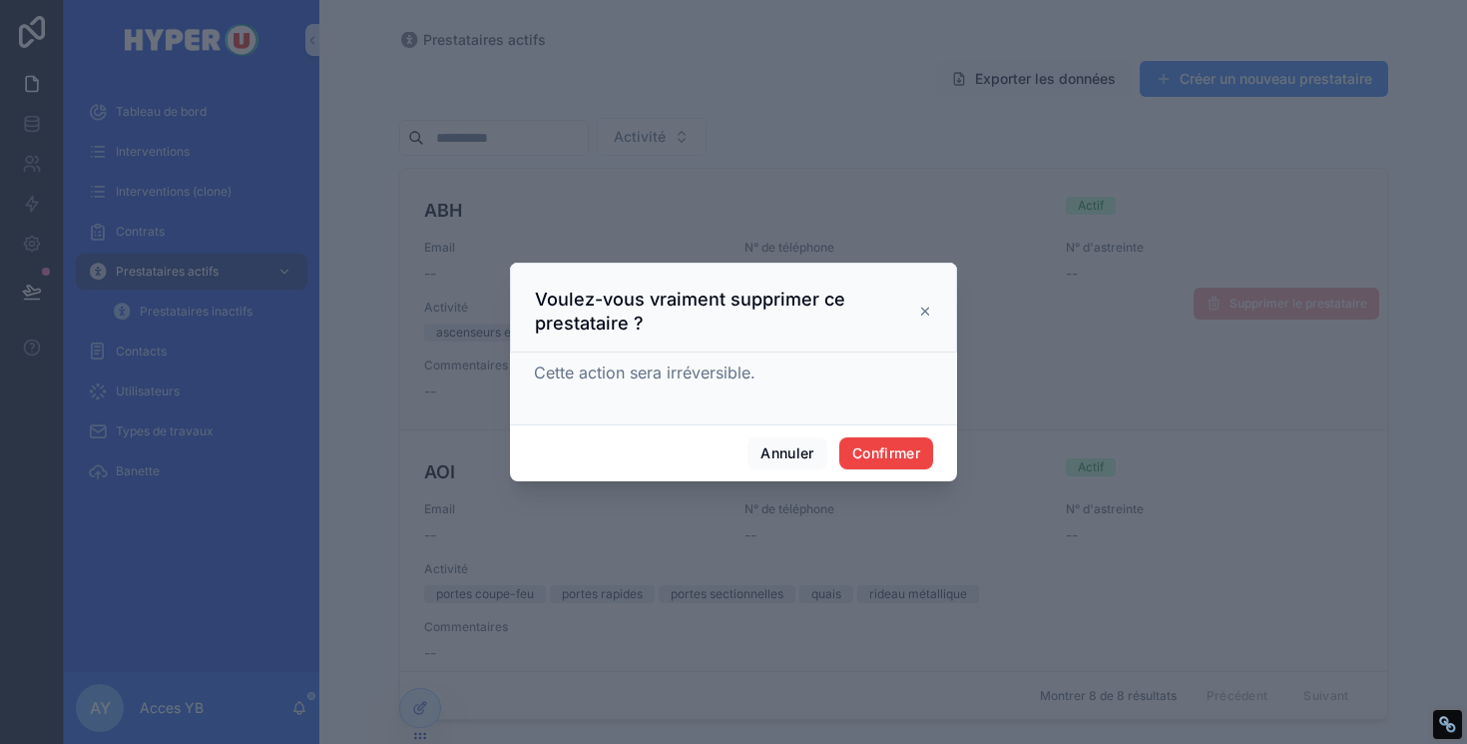
click at [919, 311] on icon at bounding box center [925, 311] width 14 height 16
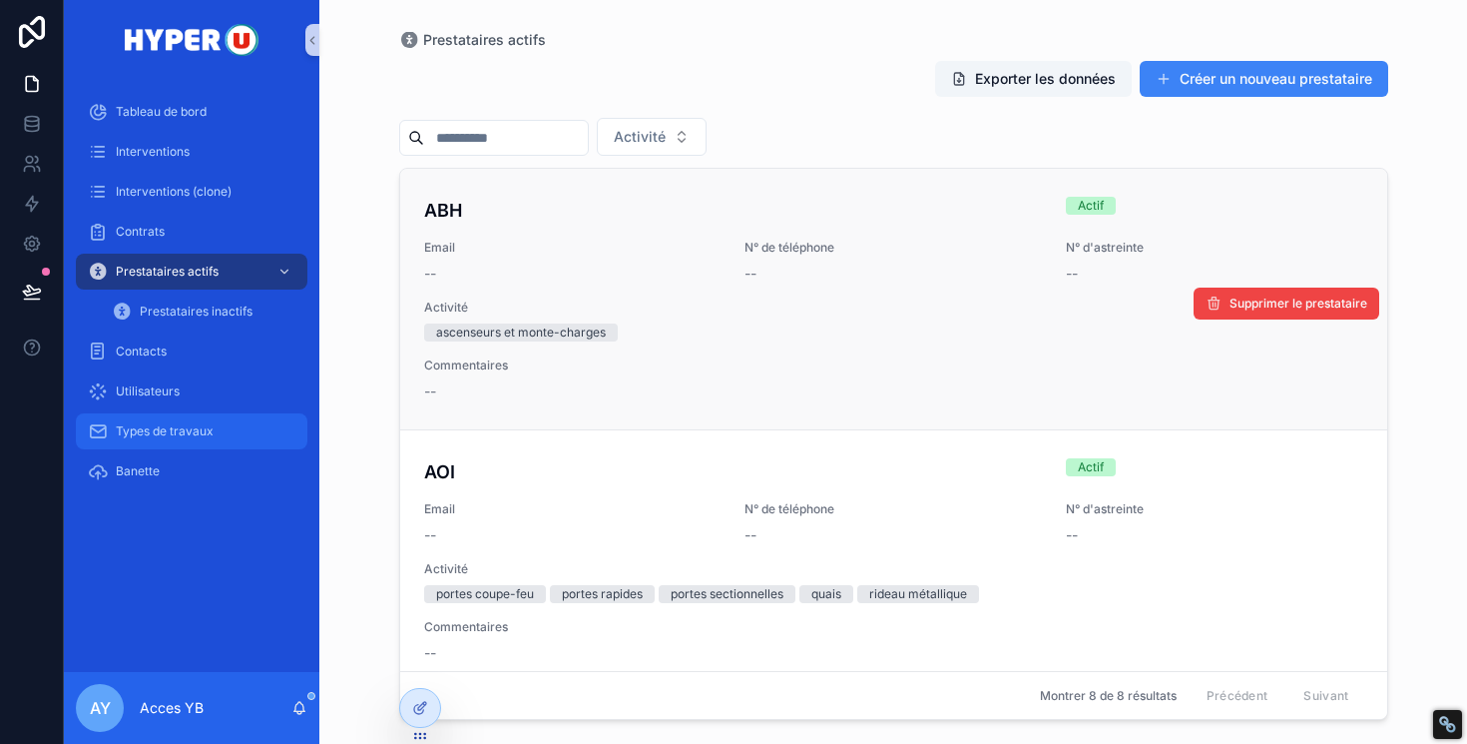
click at [179, 425] on span "Types de travaux" at bounding box center [165, 431] width 98 height 16
